Goal: Task Accomplishment & Management: Manage account settings

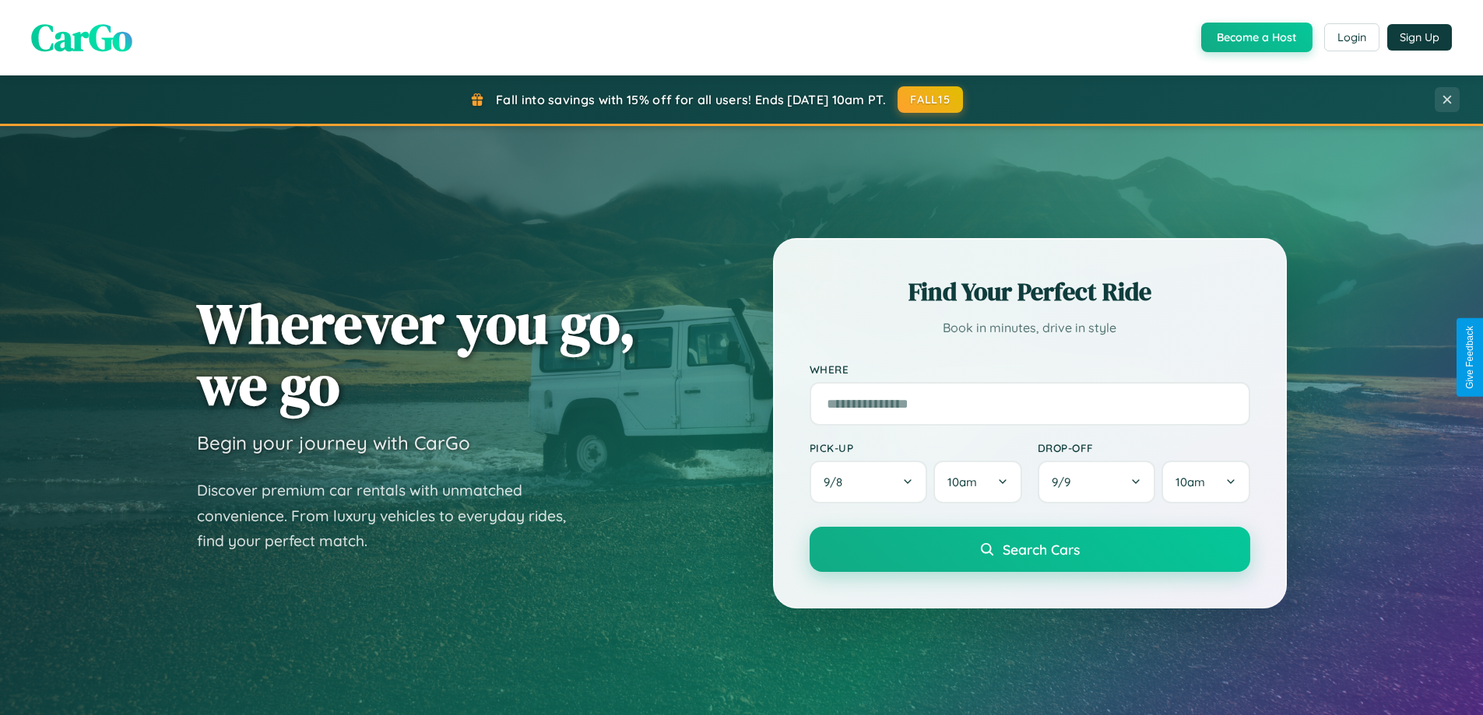
scroll to position [671, 0]
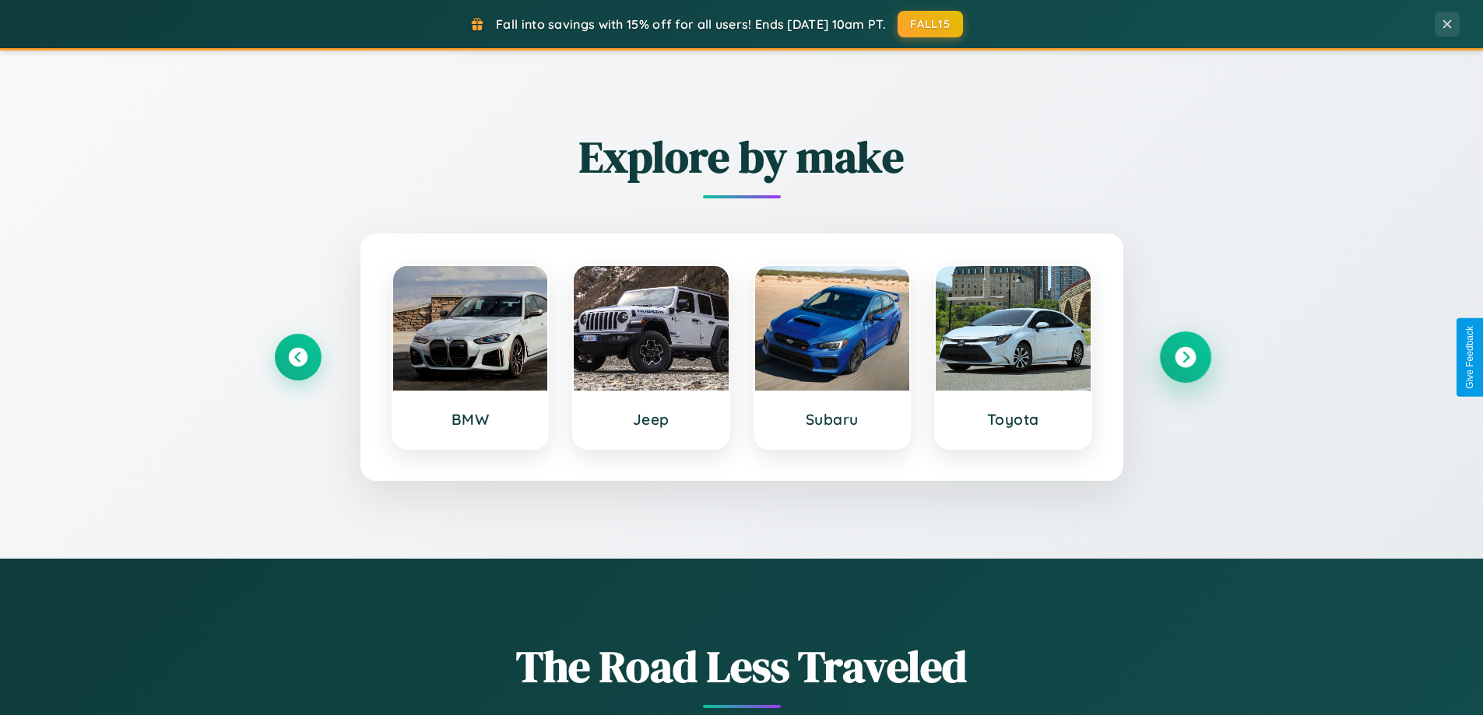
click at [1185, 357] on icon at bounding box center [1185, 357] width 21 height 21
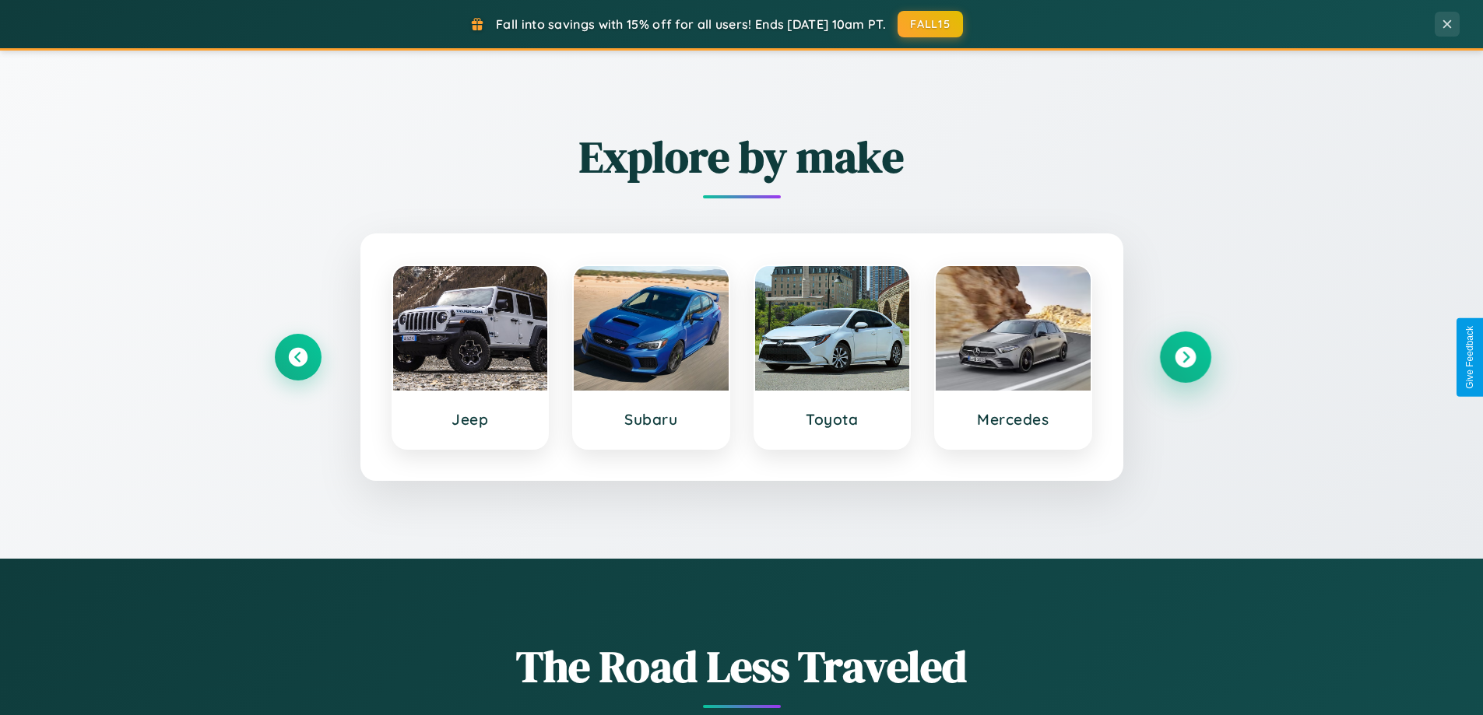
click at [1185, 357] on icon at bounding box center [1185, 357] width 21 height 21
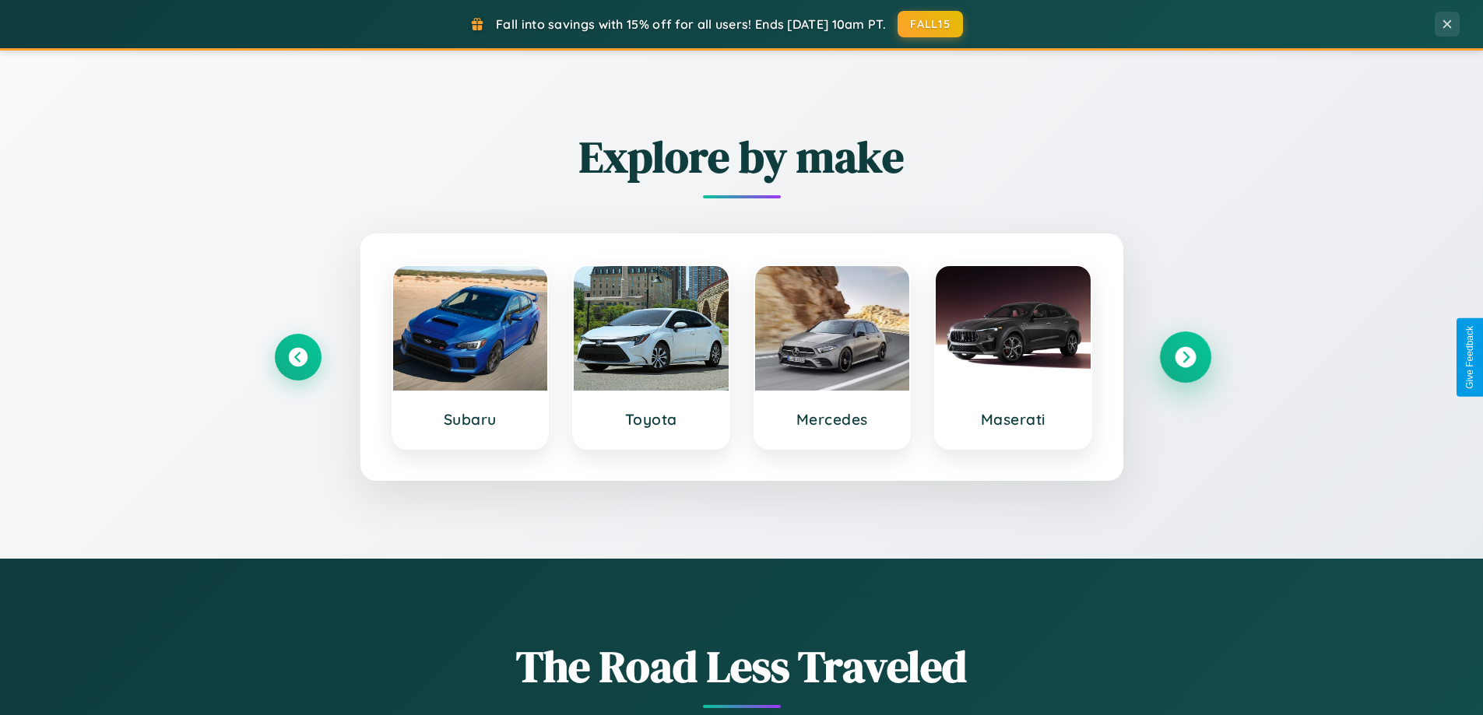
click at [1185, 357] on icon at bounding box center [1185, 357] width 21 height 21
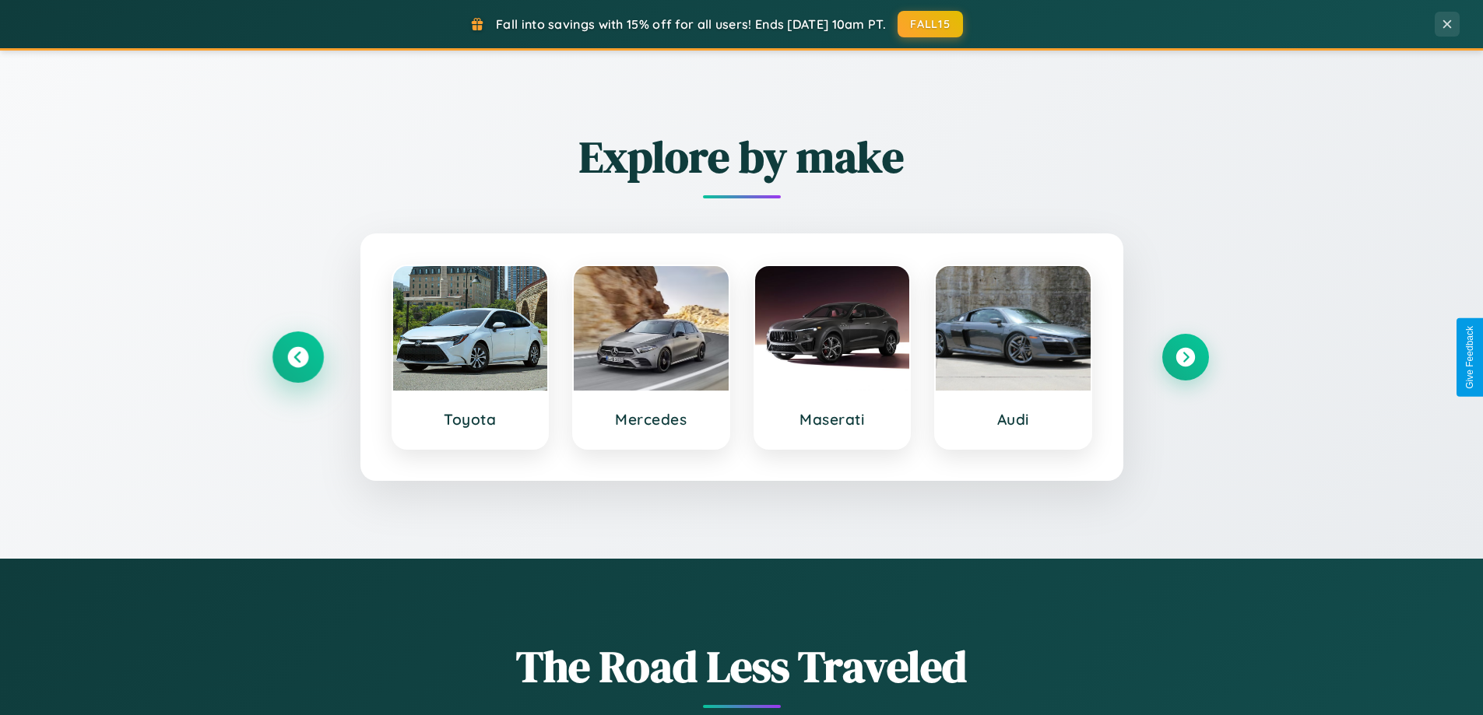
click at [297, 357] on icon at bounding box center [297, 357] width 21 height 21
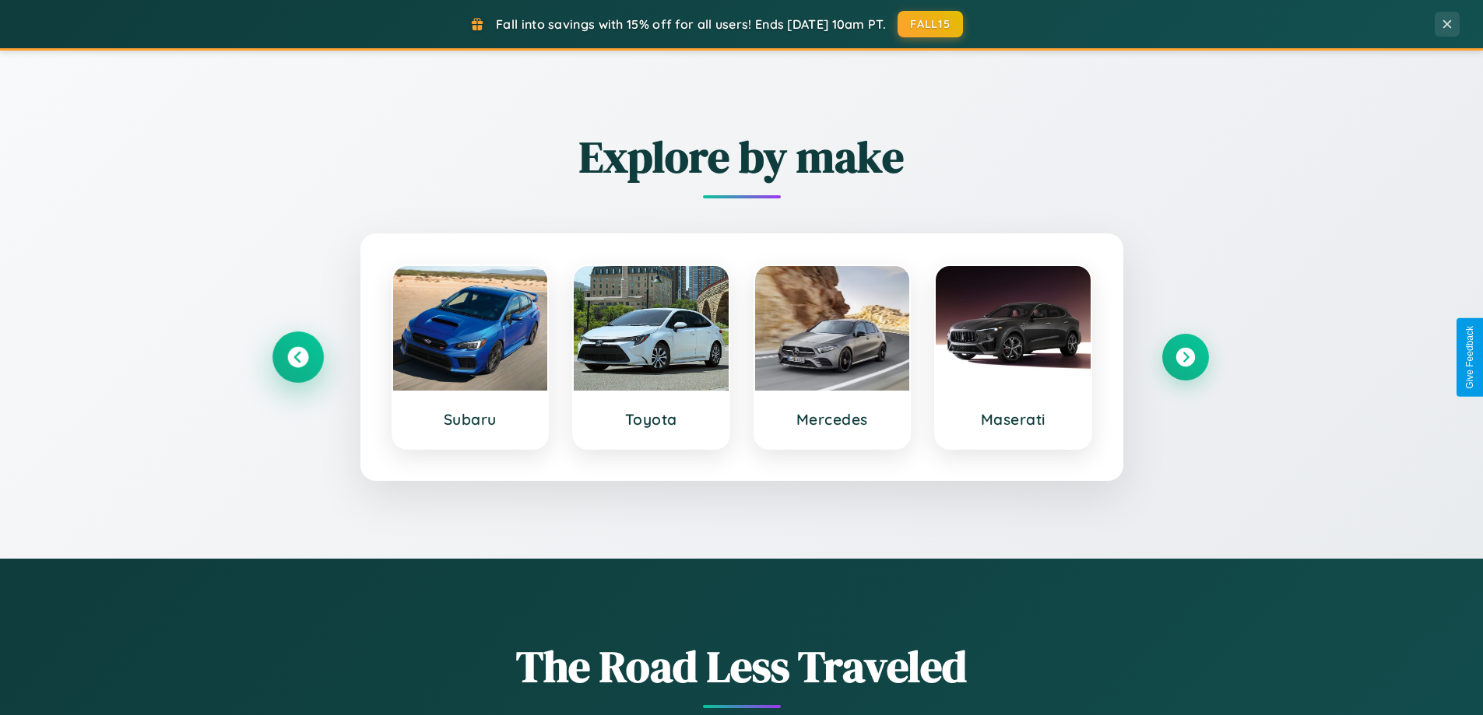
scroll to position [0, 0]
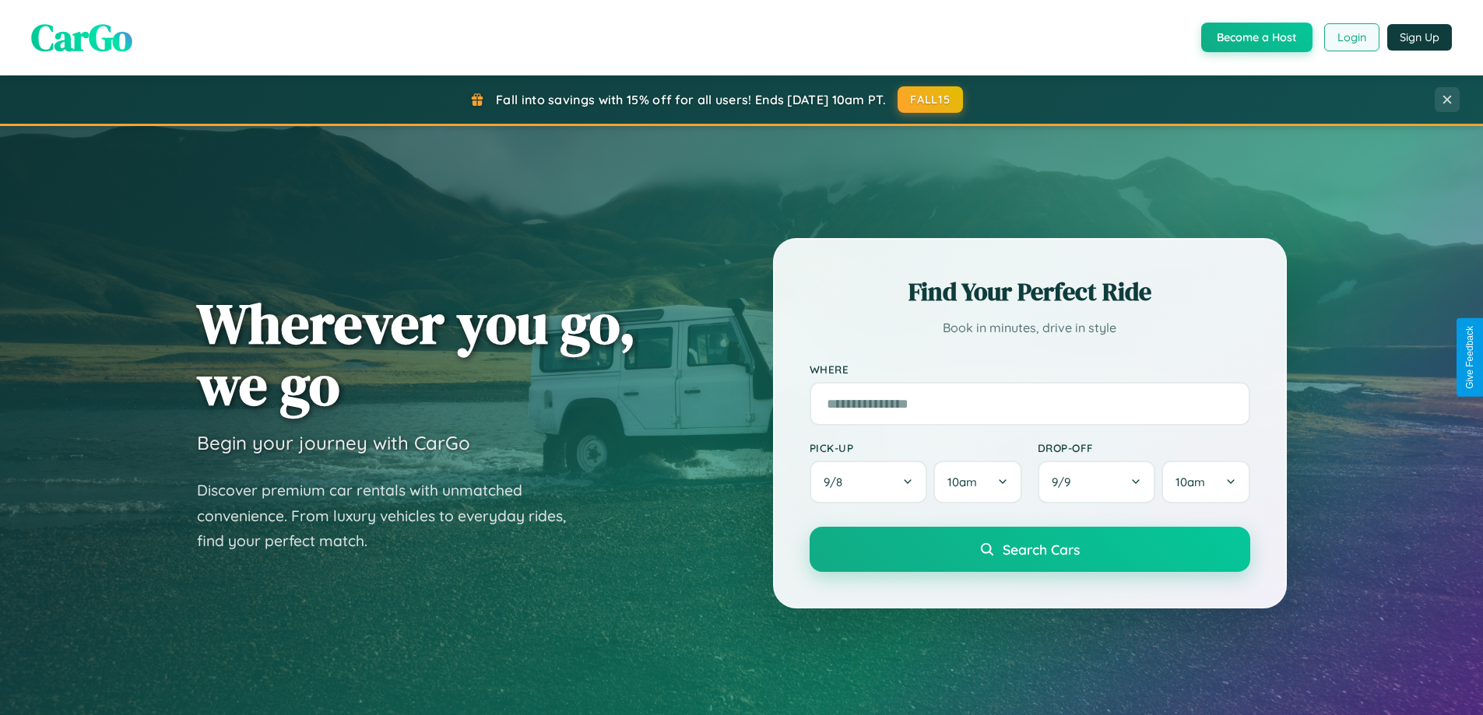
click at [1351, 37] on button "Login" at bounding box center [1351, 37] width 55 height 28
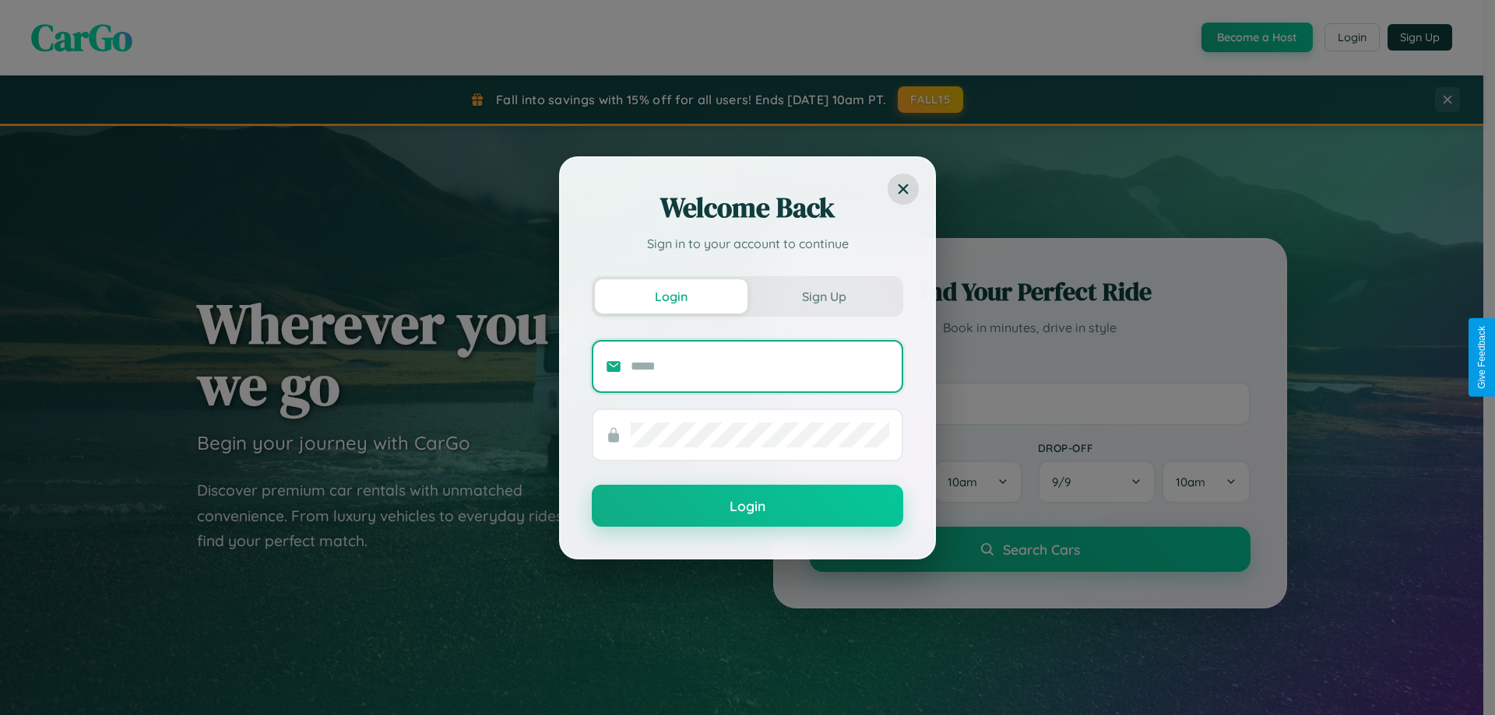
click at [760, 366] on input "text" at bounding box center [760, 366] width 258 height 25
type input "**********"
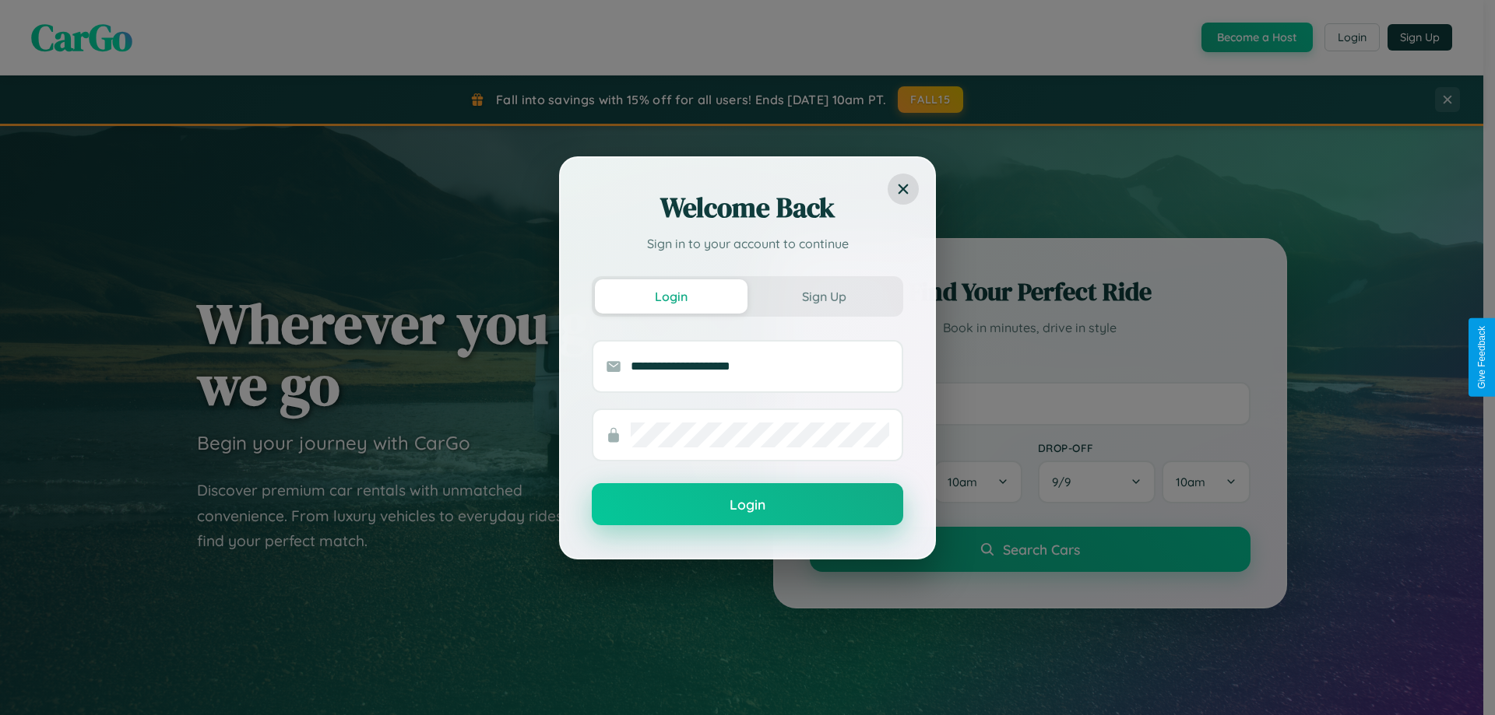
click at [747, 505] on button "Login" at bounding box center [747, 504] width 311 height 42
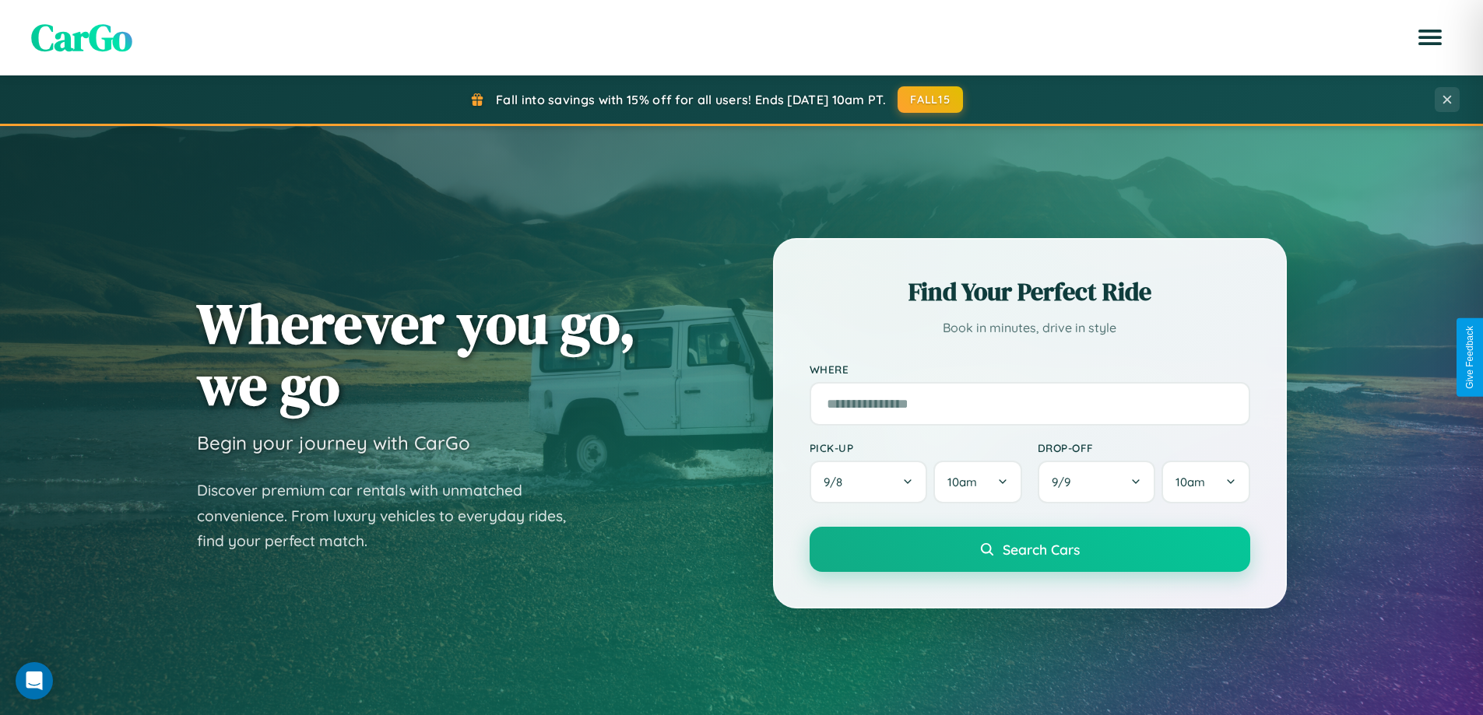
scroll to position [2995, 0]
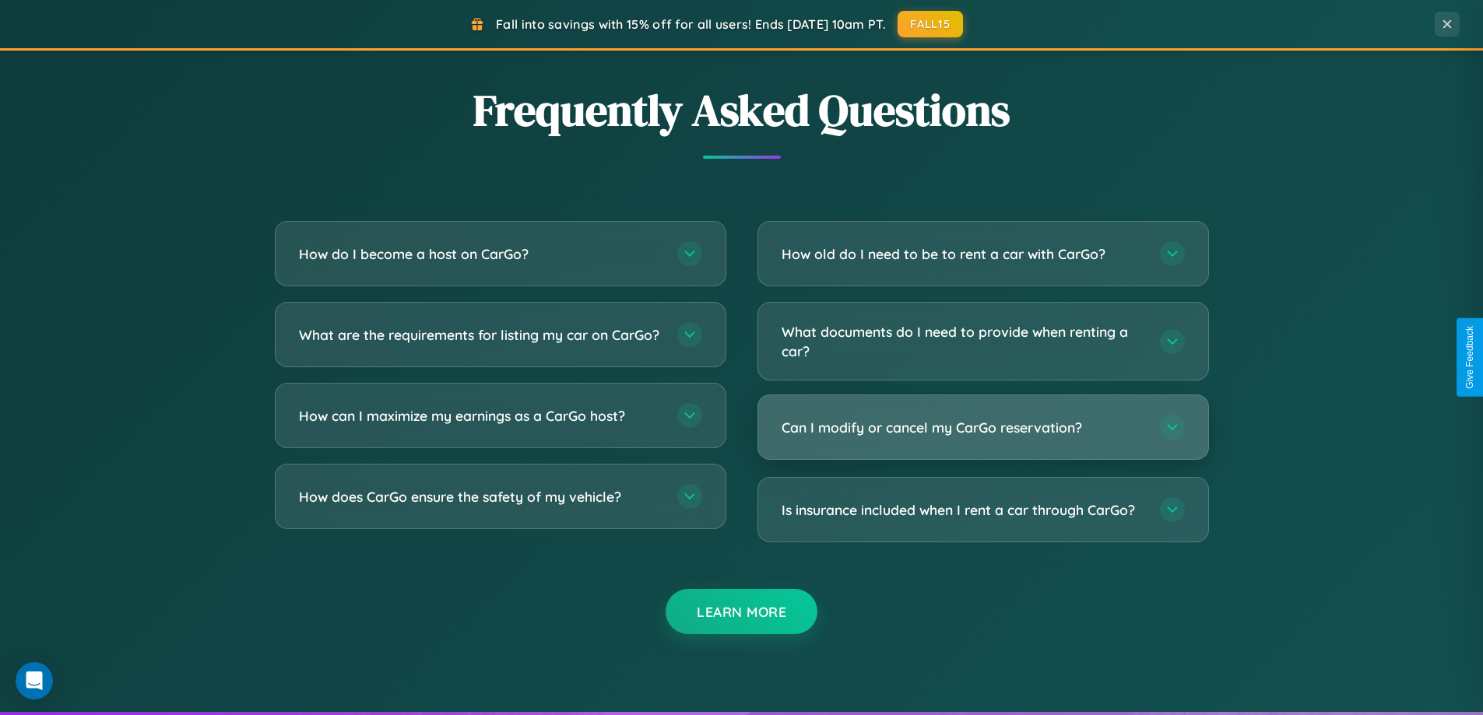
click at [982, 429] on h3 "Can I modify or cancel my CarGo reservation?" at bounding box center [963, 427] width 363 height 19
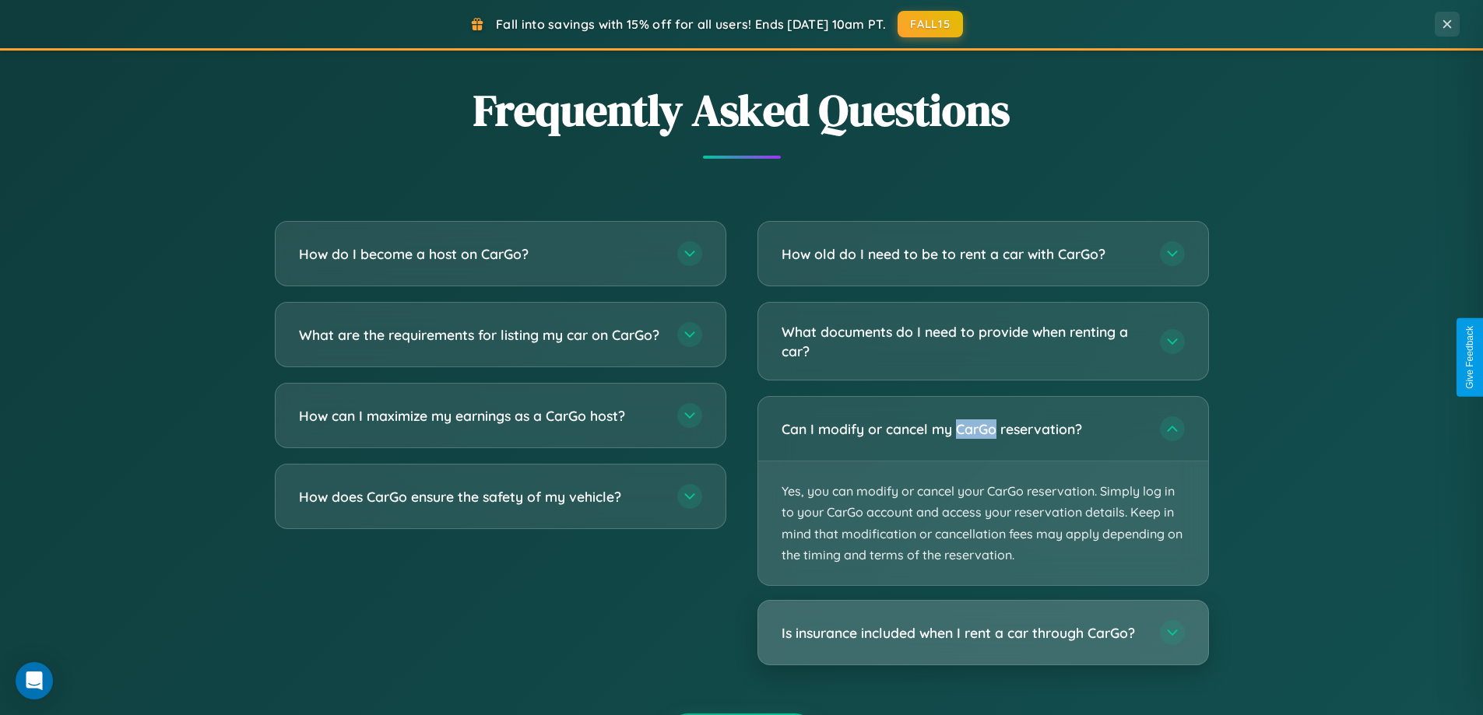
click at [982, 634] on h3 "Is insurance included when I rent a car through CarGo?" at bounding box center [963, 633] width 363 height 19
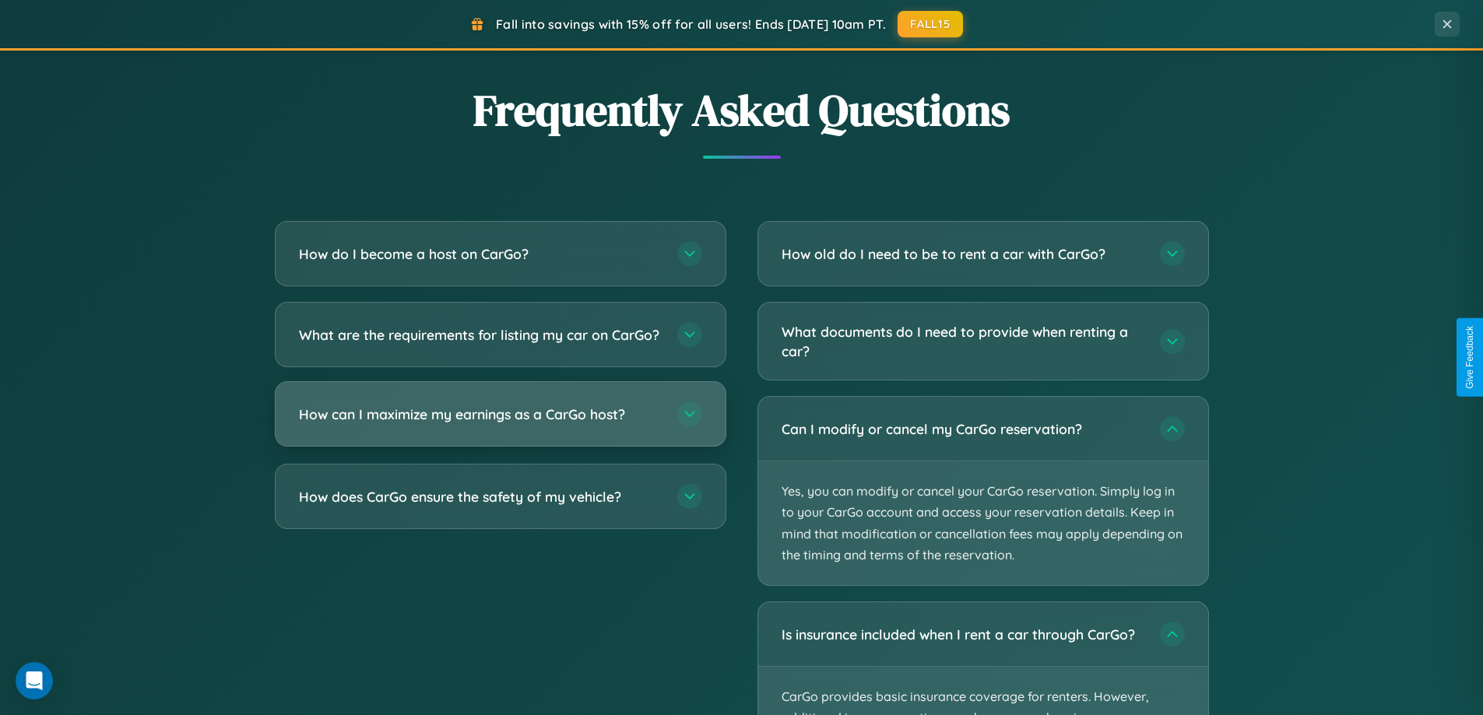
click at [500, 424] on h3 "How can I maximize my earnings as a CarGo host?" at bounding box center [480, 414] width 363 height 19
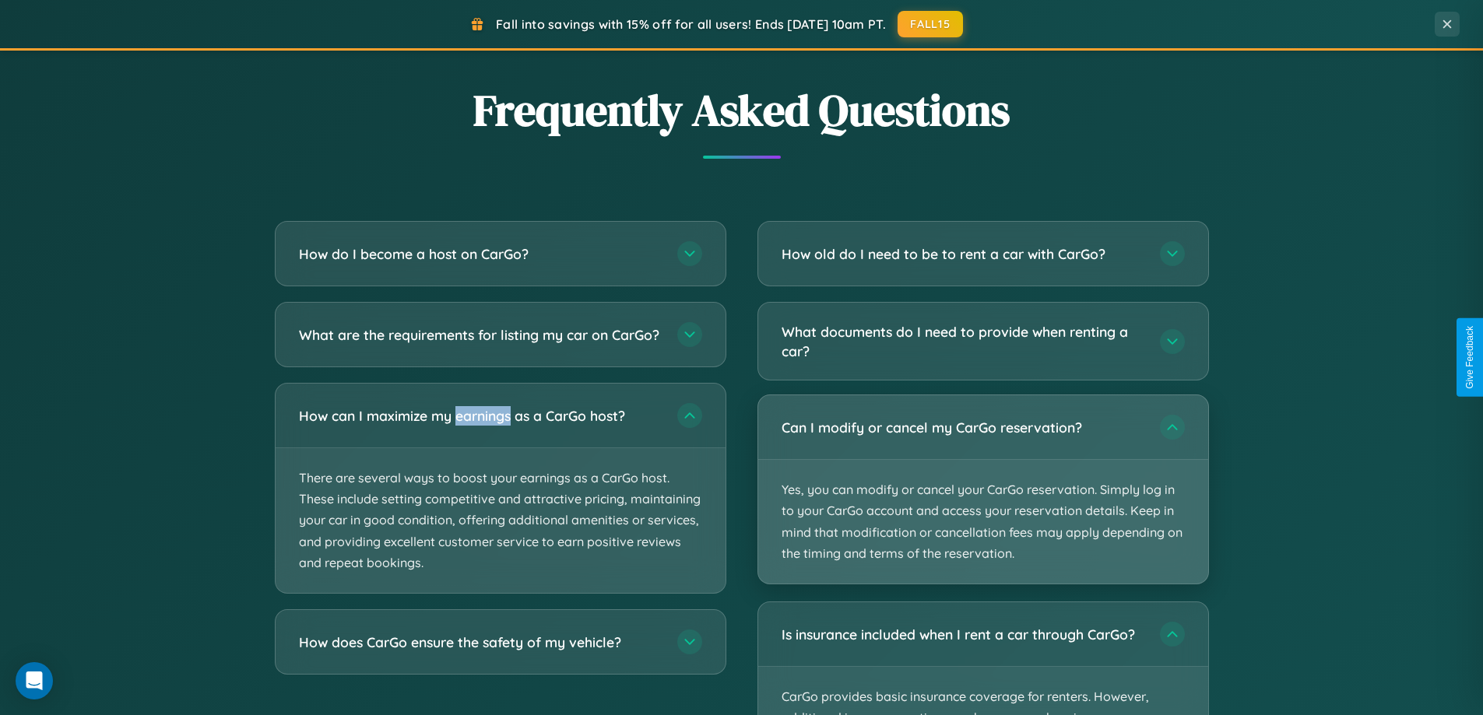
click at [982, 491] on p "Yes, you can modify or cancel your CarGo reservation. Simply log in to your Car…" at bounding box center [983, 522] width 450 height 124
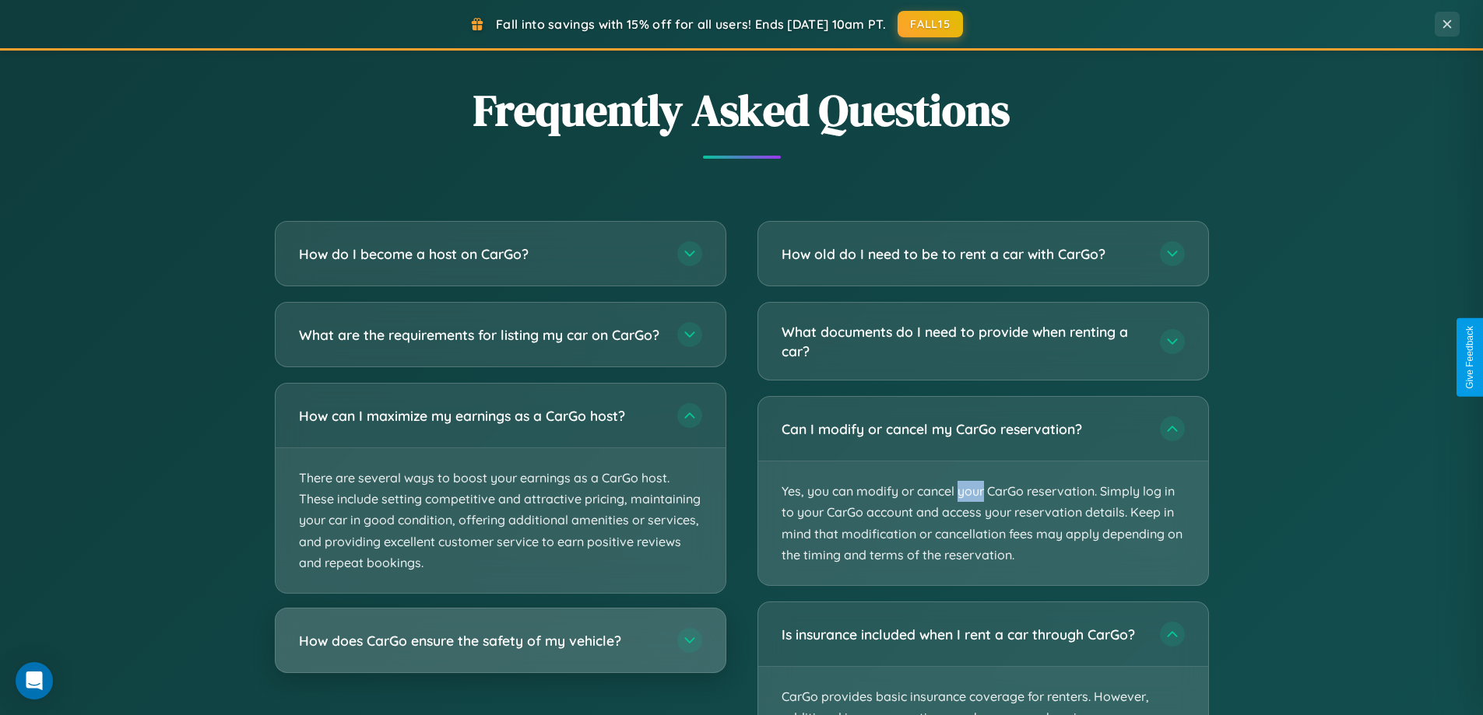
click at [500, 651] on h3 "How does CarGo ensure the safety of my vehicle?" at bounding box center [480, 640] width 363 height 19
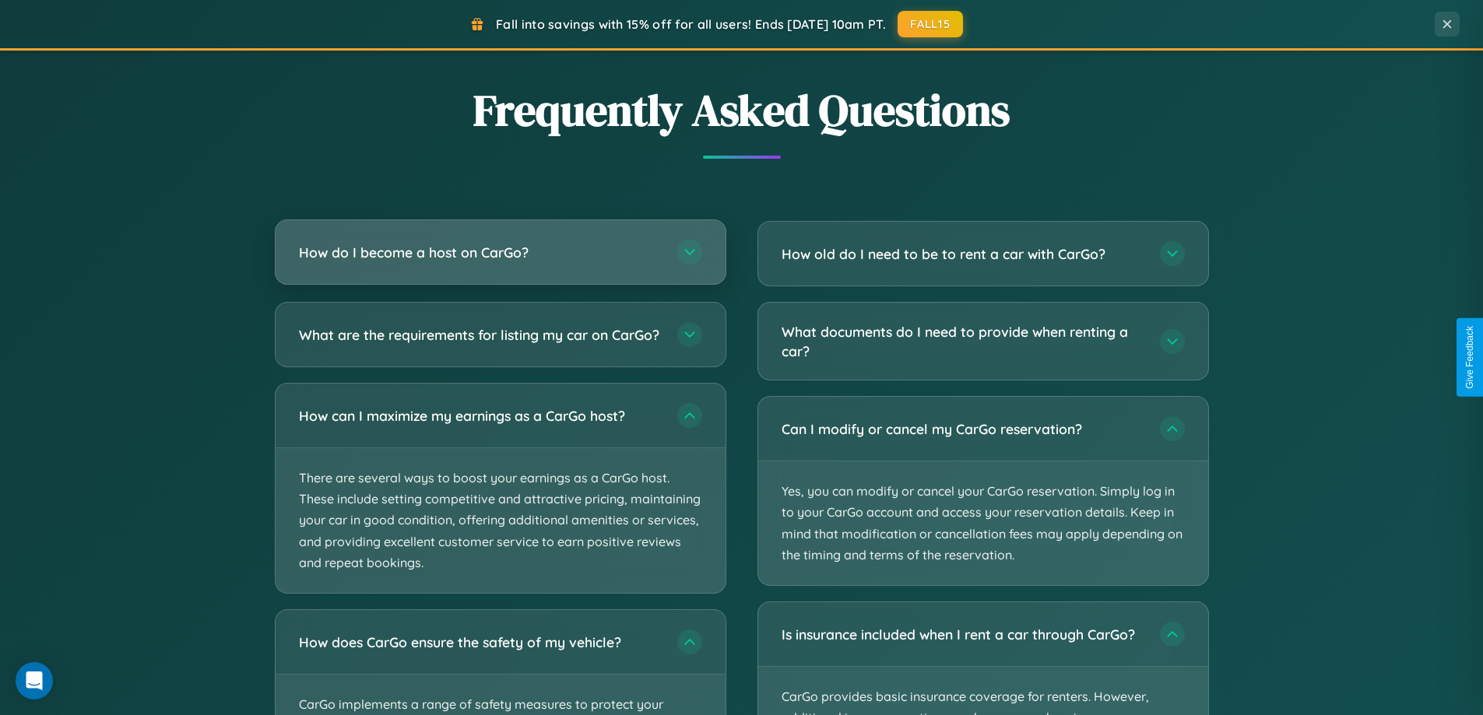
click at [500, 254] on h3 "How do I become a host on CarGo?" at bounding box center [480, 252] width 363 height 19
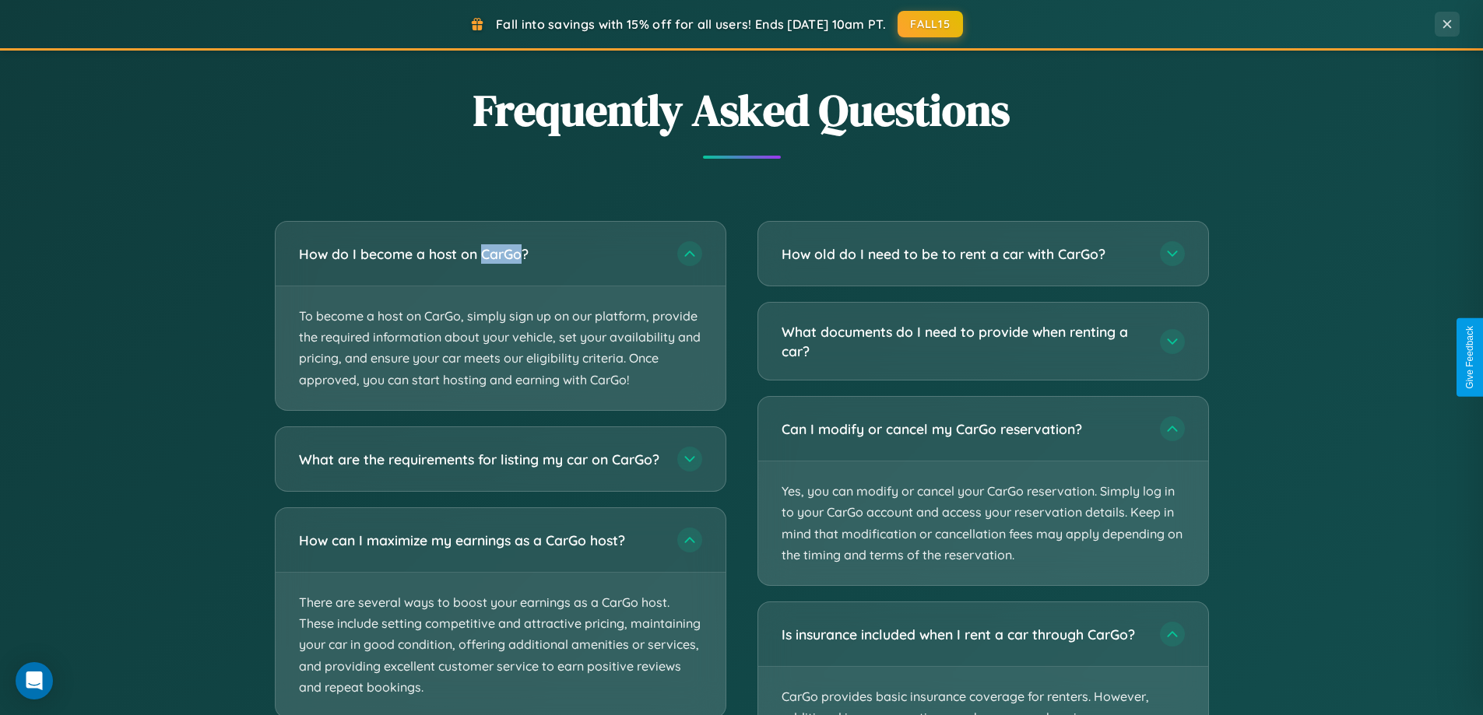
scroll to position [0, 0]
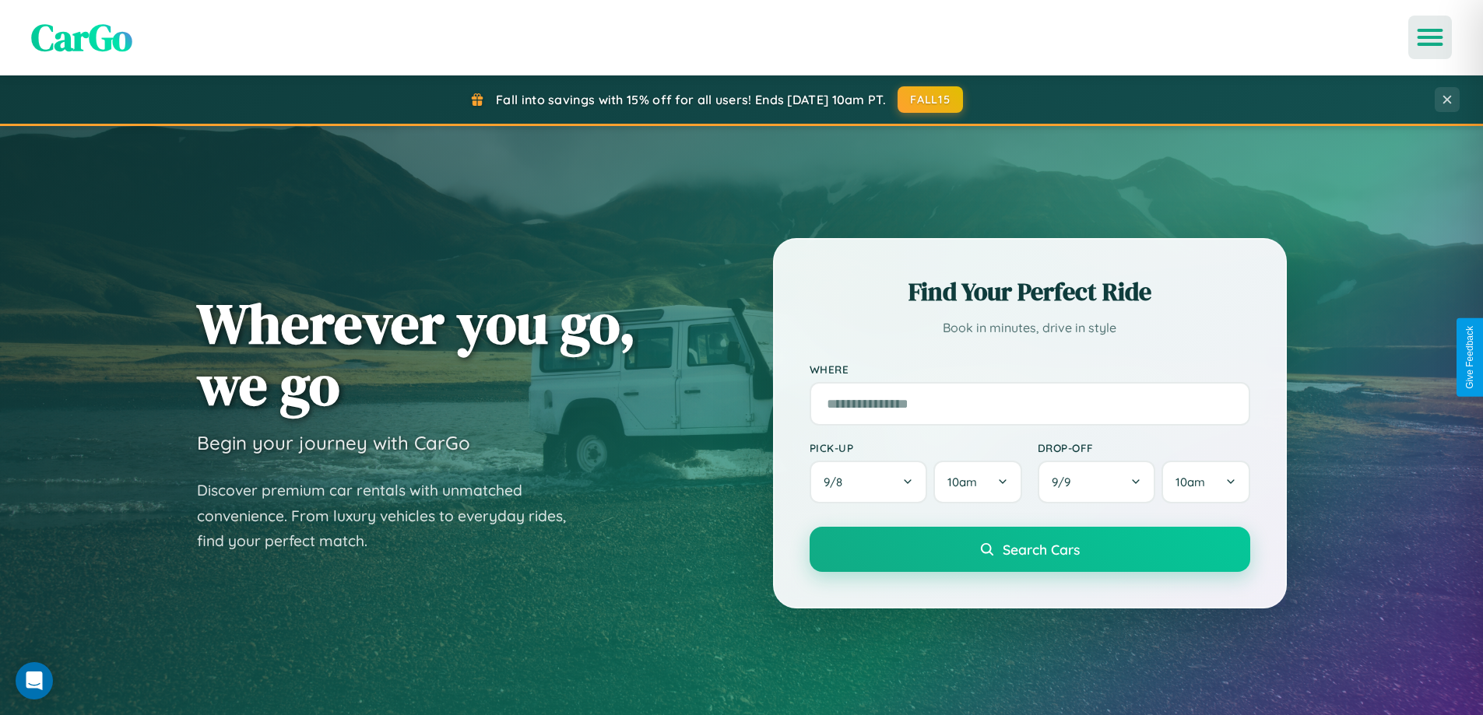
click at [1430, 37] on icon "Open menu" at bounding box center [1430, 37] width 23 height 14
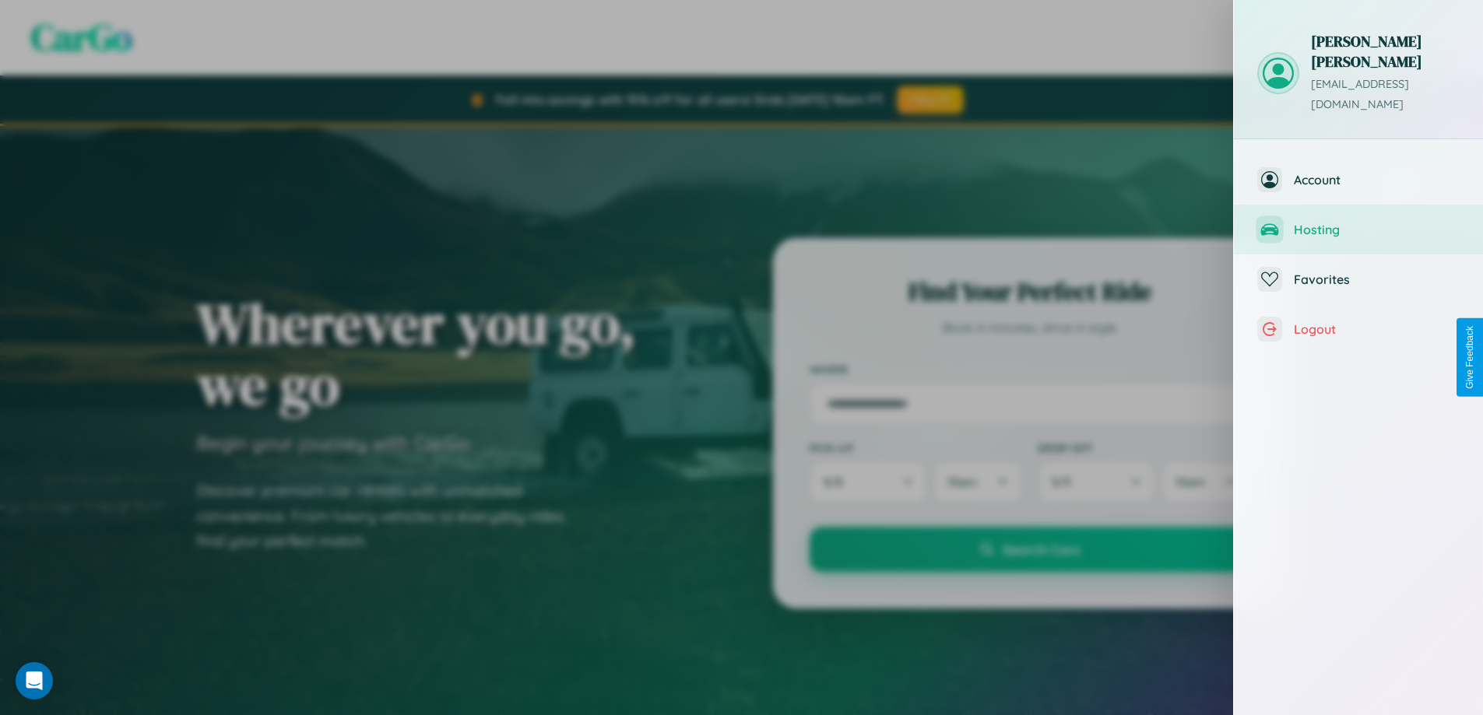
click at [1358, 222] on span "Hosting" at bounding box center [1377, 230] width 166 height 16
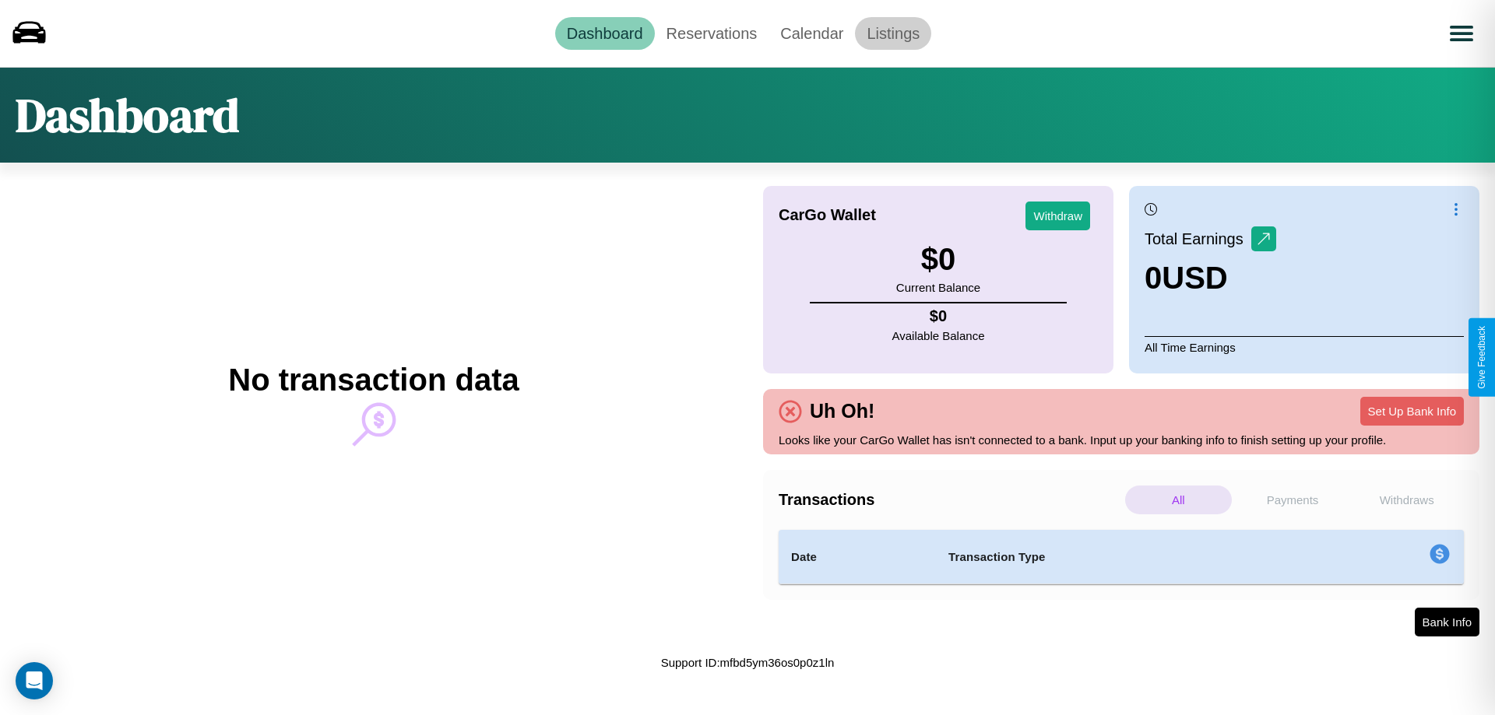
click at [893, 33] on link "Listings" at bounding box center [893, 33] width 76 height 33
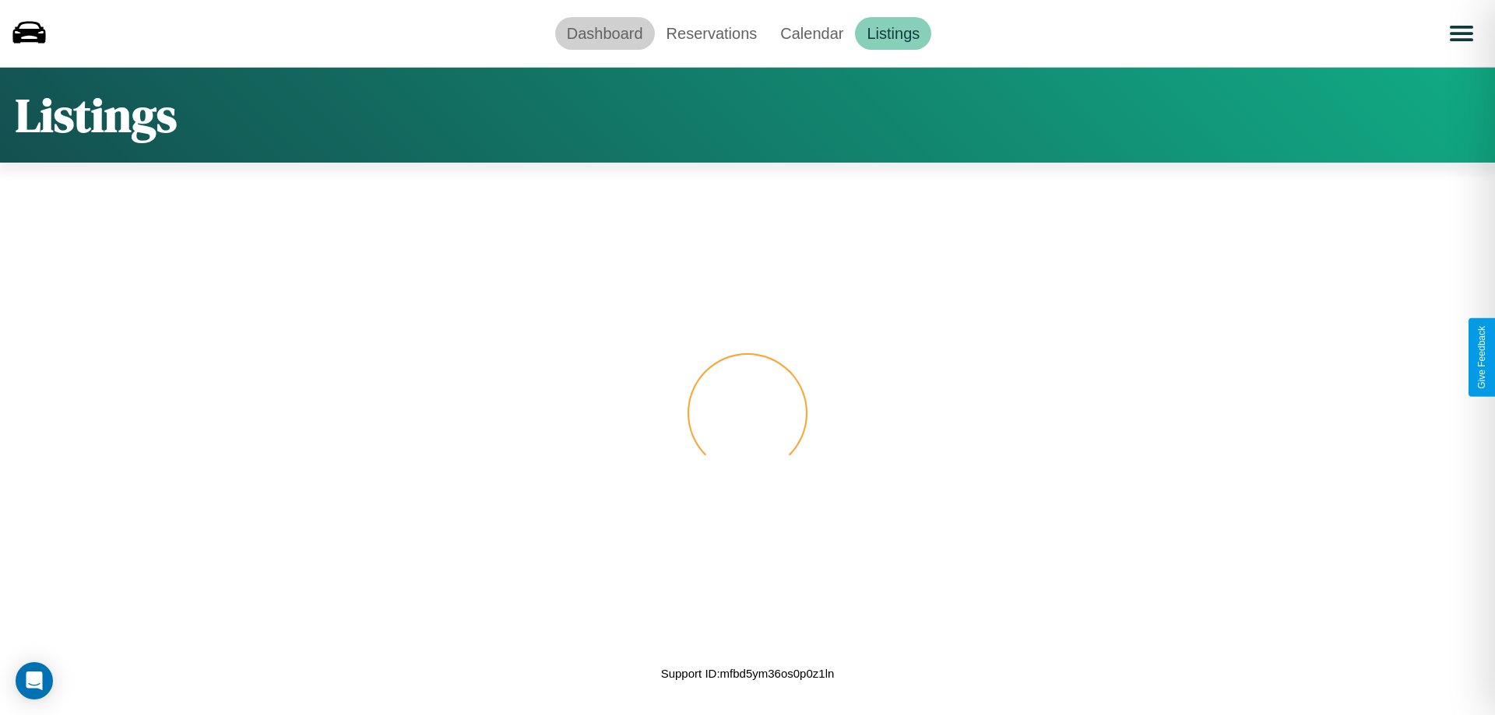
click at [604, 33] on link "Dashboard" at bounding box center [605, 33] width 100 height 33
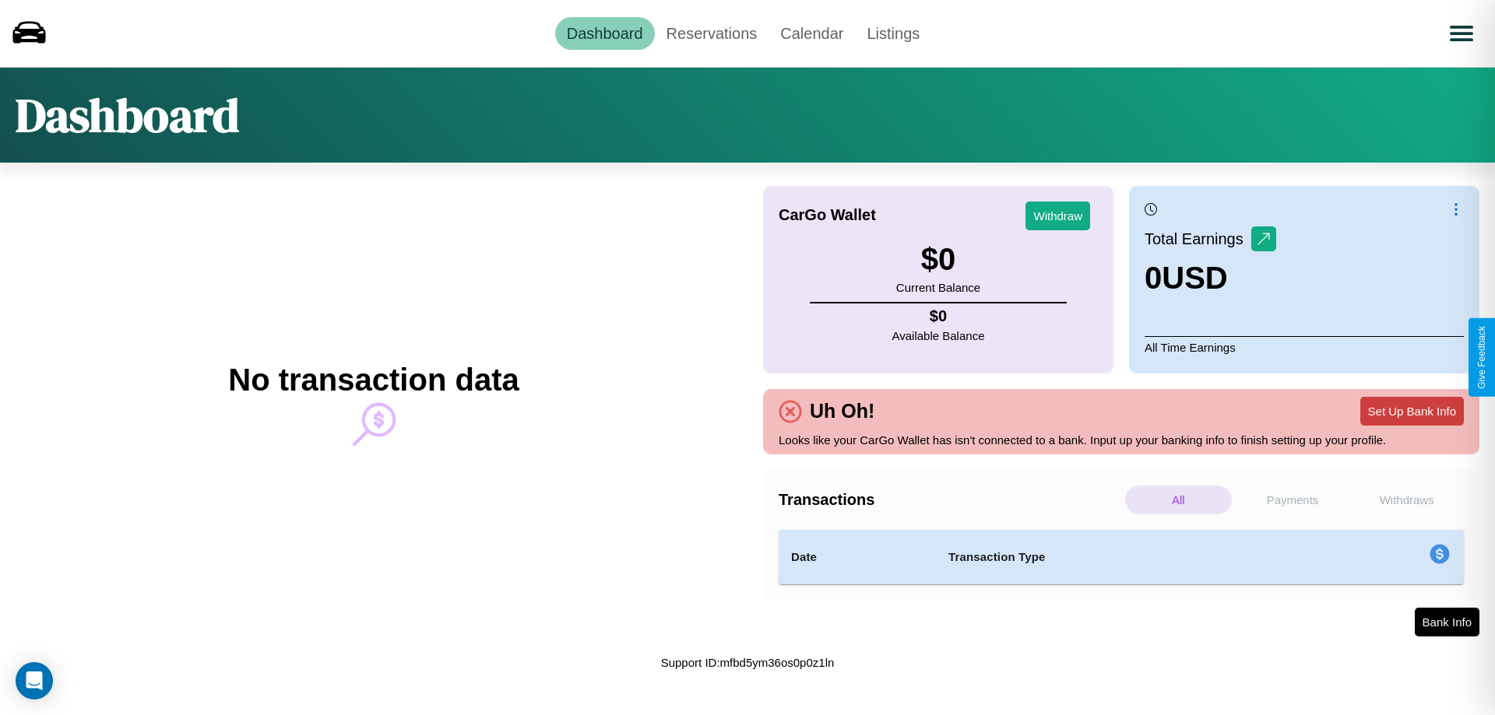
click at [1411, 411] on button "Set Up Bank Info" at bounding box center [1412, 411] width 104 height 29
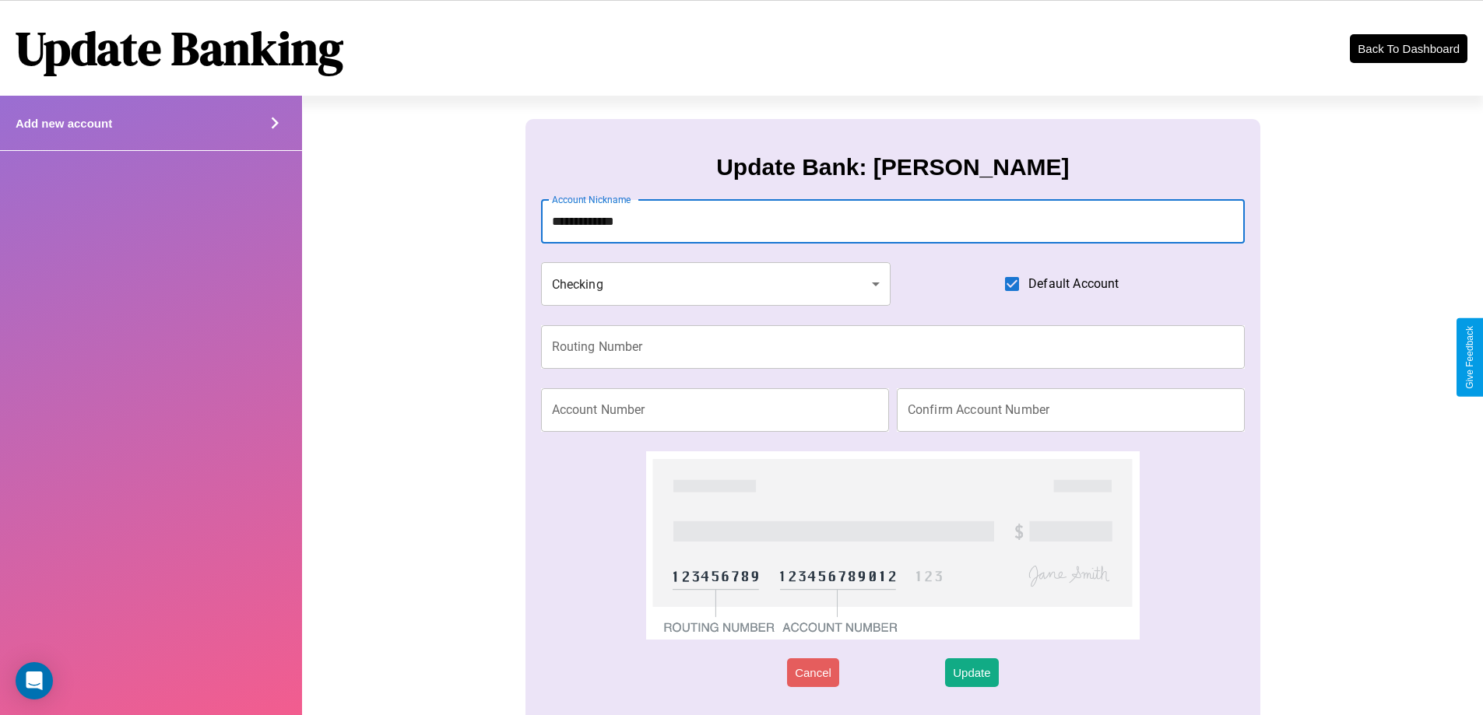
type input "**********"
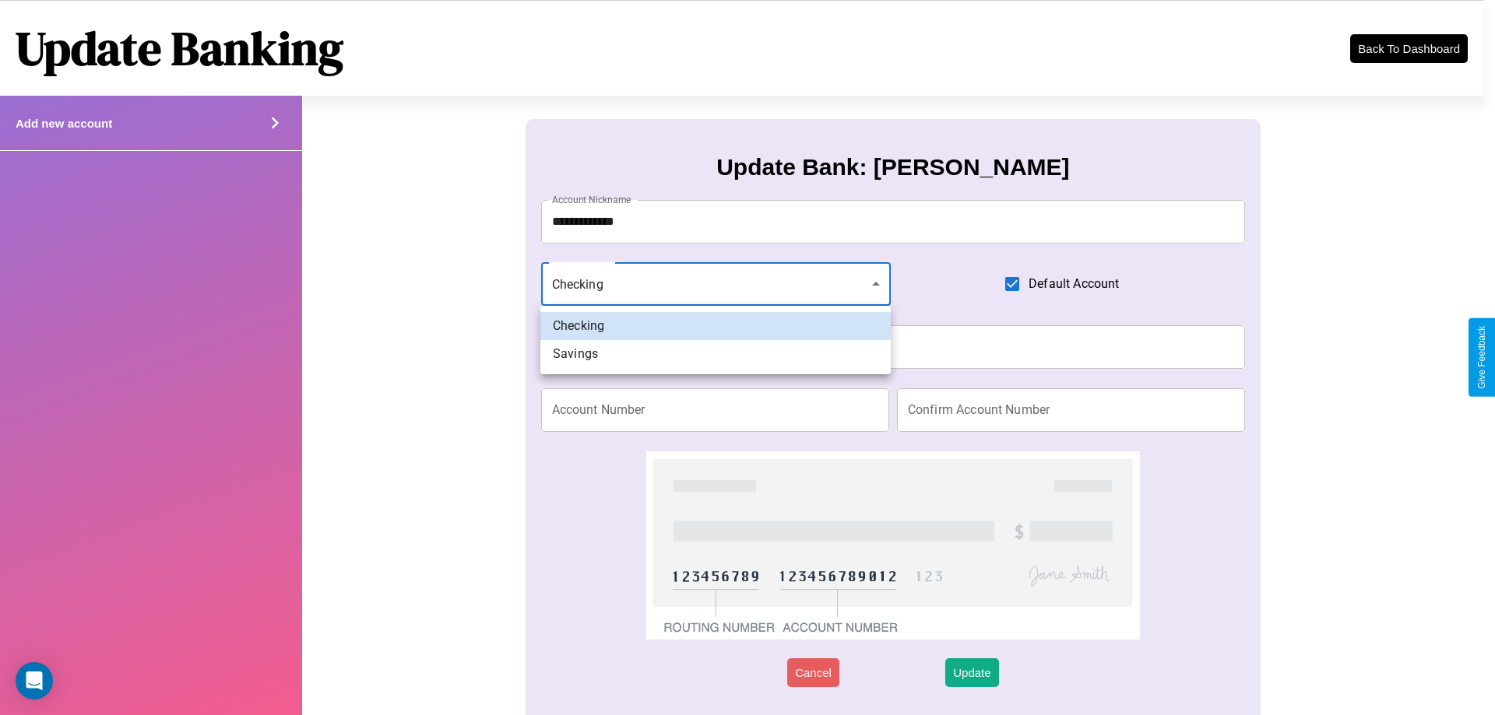
click at [715, 284] on div at bounding box center [747, 357] width 1495 height 715
